Goal: Register for event/course

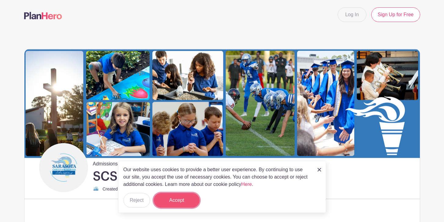
click at [171, 198] on button "Accept" at bounding box center [177, 200] width 46 height 15
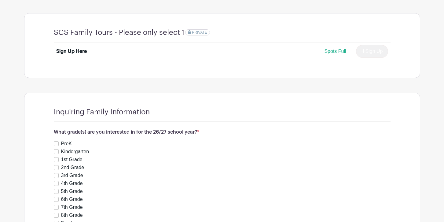
scroll to position [487, 0]
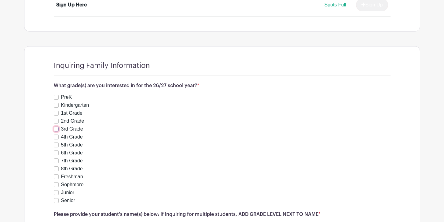
click at [55, 131] on input "3rd Grade" at bounding box center [56, 128] width 5 height 5
checkbox input "true"
click at [57, 168] on input "8th Grade" at bounding box center [56, 168] width 5 height 5
checkbox input "true"
click at [56, 176] on input "Freshman" at bounding box center [56, 176] width 5 height 5
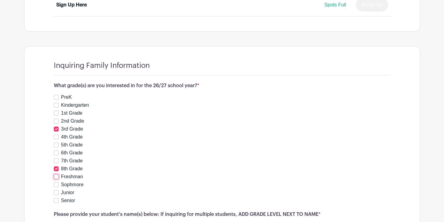
checkbox input "true"
click at [55, 168] on input "8th Grade" at bounding box center [56, 168] width 5 height 5
checkbox input "false"
click at [56, 137] on input "4th Grade" at bounding box center [56, 136] width 5 height 5
checkbox input "true"
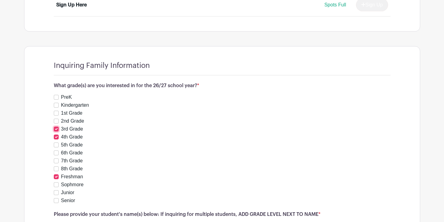
click at [56, 128] on input "3rd Grade" at bounding box center [56, 128] width 5 height 5
checkbox input "false"
click at [152, 129] on div "3rd Grade" at bounding box center [222, 128] width 337 height 7
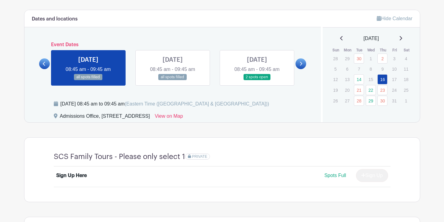
scroll to position [317, 0]
click at [301, 65] on icon at bounding box center [301, 64] width 2 height 4
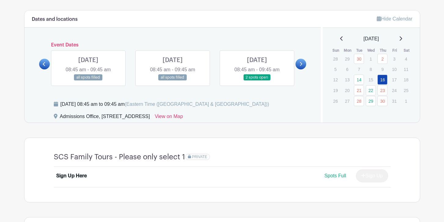
click at [402, 38] on icon at bounding box center [400, 38] width 3 height 5
